Goal: Information Seeking & Learning: Find specific page/section

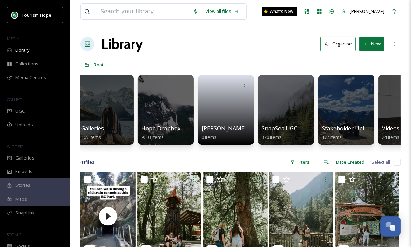
scroll to position [0, 309]
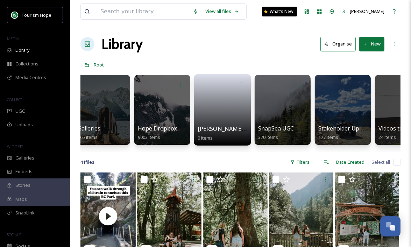
click at [239, 112] on link at bounding box center [223, 108] width 50 height 34
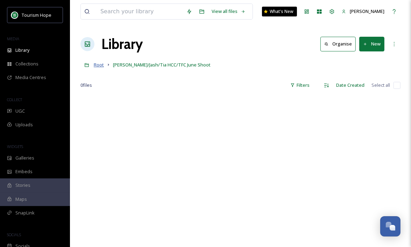
click at [99, 66] on span "Root" at bounding box center [99, 65] width 10 height 6
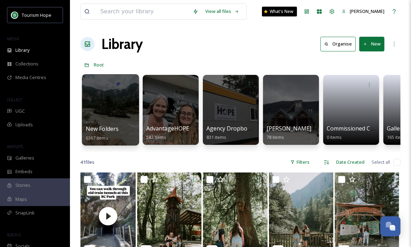
click at [102, 119] on div at bounding box center [110, 109] width 57 height 71
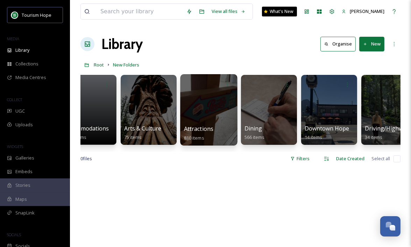
scroll to position [0, 22]
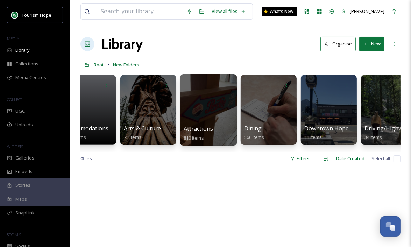
click at [195, 116] on div at bounding box center [208, 109] width 57 height 71
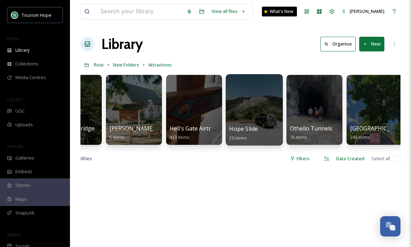
scroll to position [0, 41]
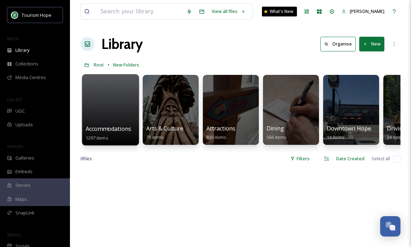
click at [128, 108] on div at bounding box center [110, 109] width 57 height 71
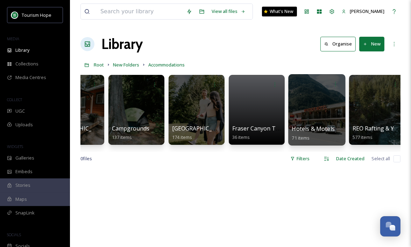
scroll to position [0, 41]
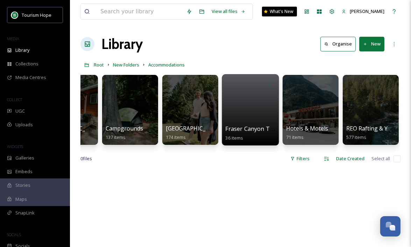
click at [252, 119] on div at bounding box center [250, 109] width 57 height 71
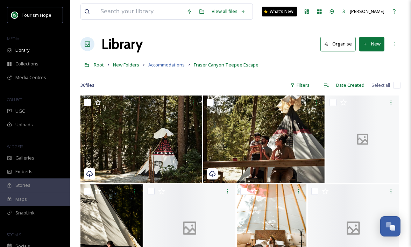
click at [165, 65] on span "Accommodations" at bounding box center [166, 65] width 36 height 6
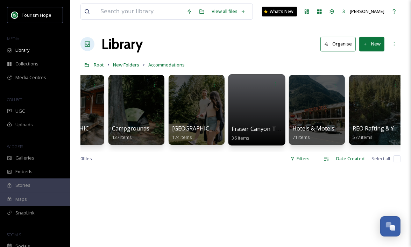
scroll to position [0, 41]
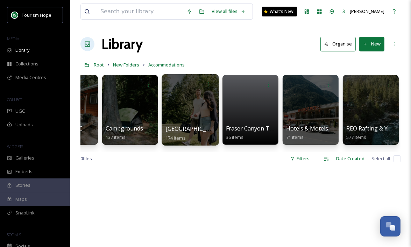
click at [196, 110] on div at bounding box center [190, 109] width 57 height 71
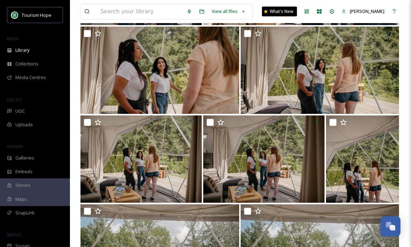
scroll to position [6, 0]
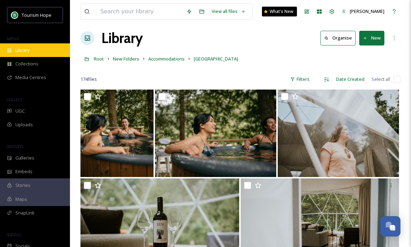
click at [44, 49] on div "Library" at bounding box center [35, 50] width 70 height 14
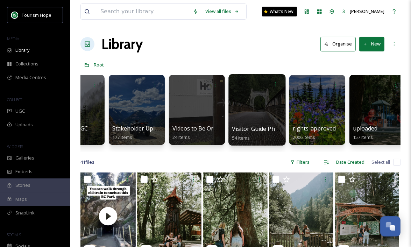
scroll to position [0, 522]
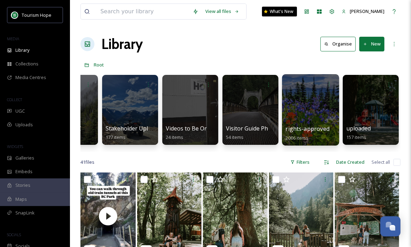
click at [312, 116] on div at bounding box center [310, 109] width 57 height 71
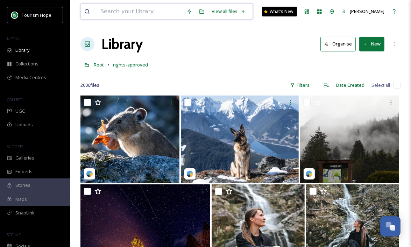
click at [128, 12] on input at bounding box center [140, 11] width 86 height 15
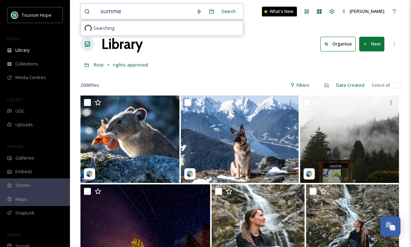
type input "summer"
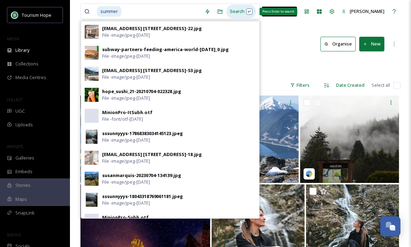
click at [236, 12] on div "Search Press Enter to search" at bounding box center [241, 12] width 30 height 14
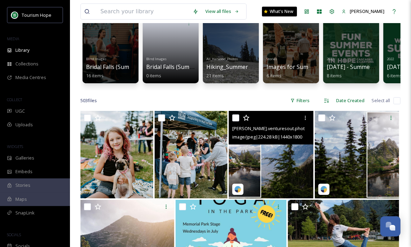
scroll to position [146, 0]
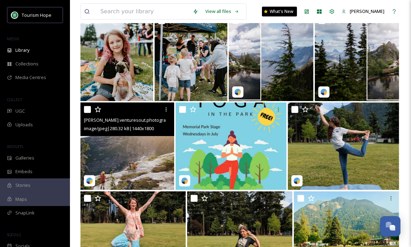
click at [119, 151] on img at bounding box center [127, 145] width 94 height 87
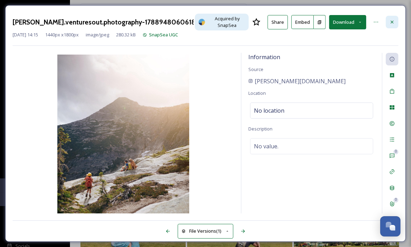
click at [395, 19] on div at bounding box center [392, 22] width 13 height 13
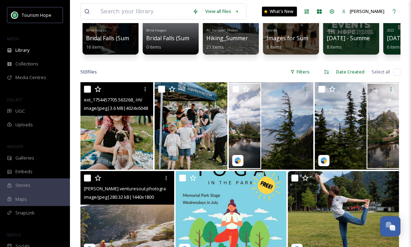
scroll to position [179, 0]
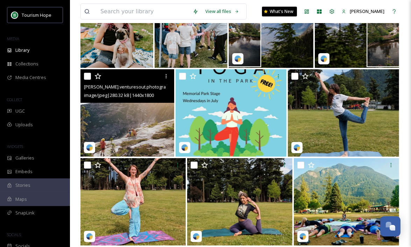
click at [134, 123] on img at bounding box center [127, 112] width 94 height 87
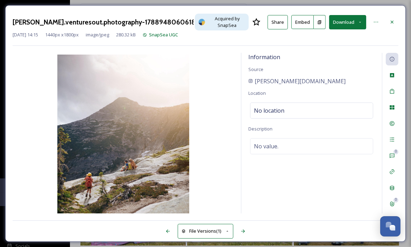
click at [392, 214] on div "Social Information" at bounding box center [392, 220] width 13 height 13
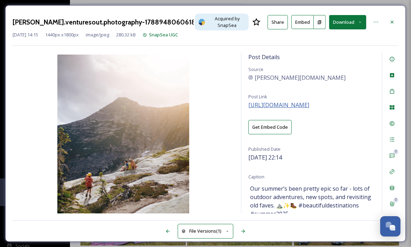
click at [309, 101] on span "https://www.instagram.com/p/DM1r503OR6t/" at bounding box center [278, 105] width 61 height 8
click at [393, 22] on icon at bounding box center [392, 22] width 6 height 6
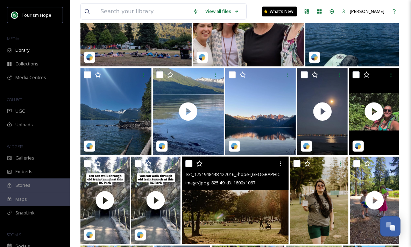
scroll to position [611, 0]
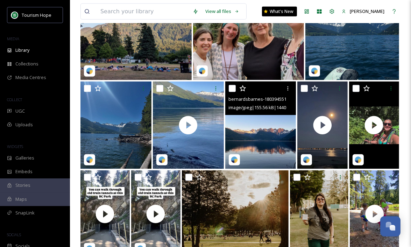
click at [271, 132] on img at bounding box center [260, 125] width 71 height 87
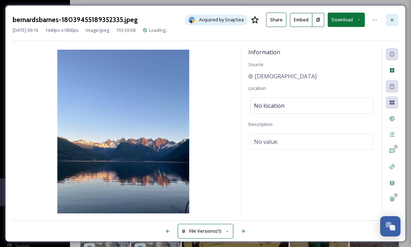
click at [391, 19] on icon at bounding box center [392, 19] width 3 height 3
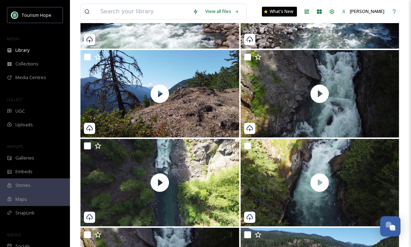
scroll to position [3336, 0]
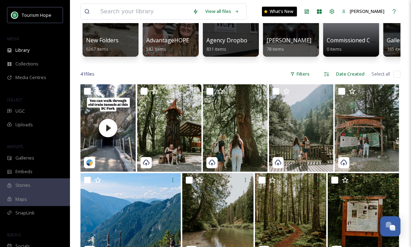
scroll to position [32, 0]
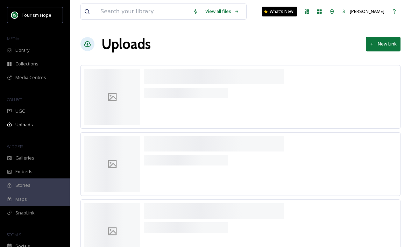
scroll to position [19, 0]
